Goal: Navigation & Orientation: Find specific page/section

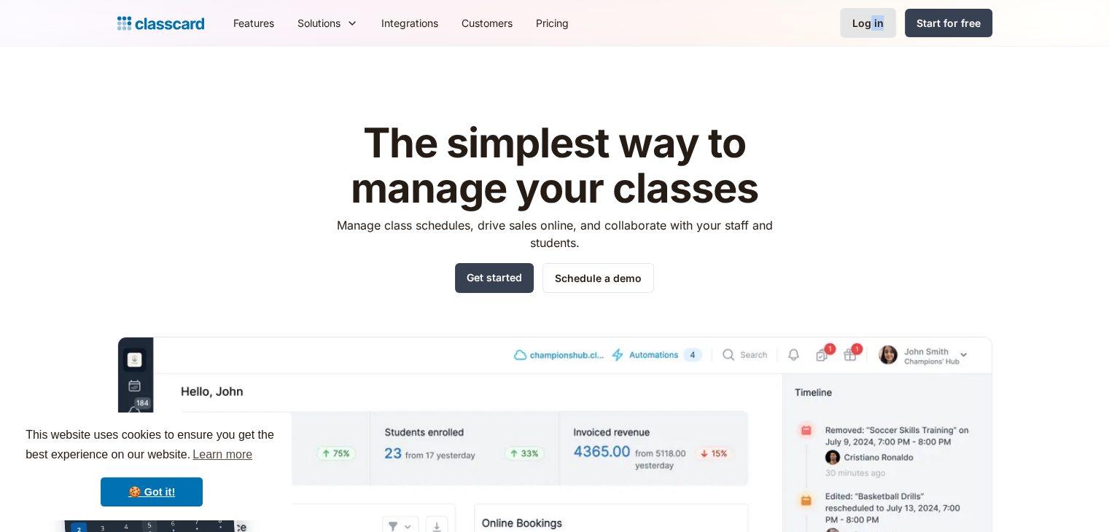
drag, startPoint x: 896, startPoint y: 4, endPoint x: 869, endPoint y: 31, distance: 38.1
click at [869, 31] on div "Features Resources Blog The latest industry news, updates and info. Customer st…" at bounding box center [554, 23] width 1109 height 47
click at [869, 31] on link "Log in" at bounding box center [868, 23] width 56 height 30
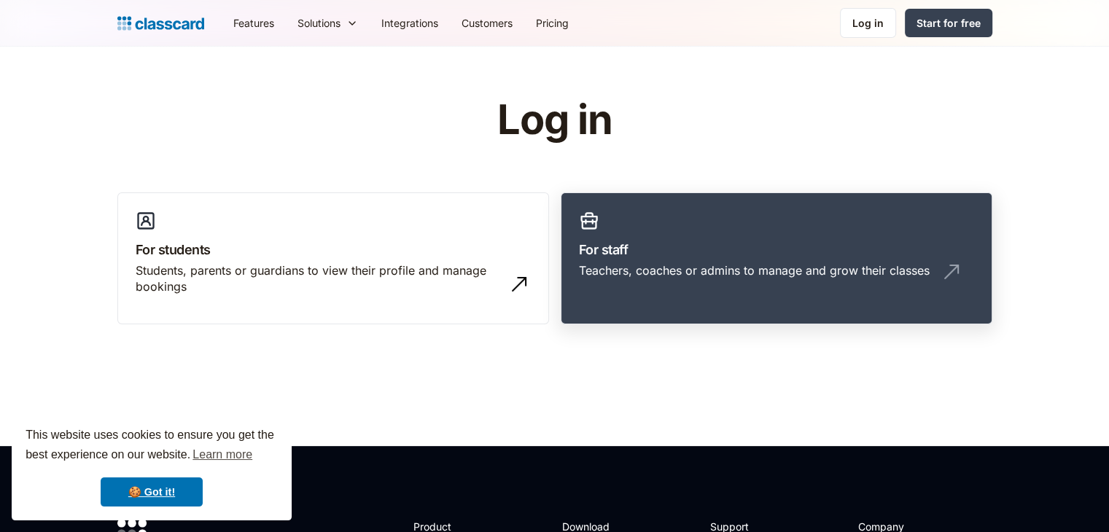
click at [662, 254] on h3 "For staff" at bounding box center [776, 250] width 395 height 20
